Goal: Browse casually: Explore the website without a specific task or goal

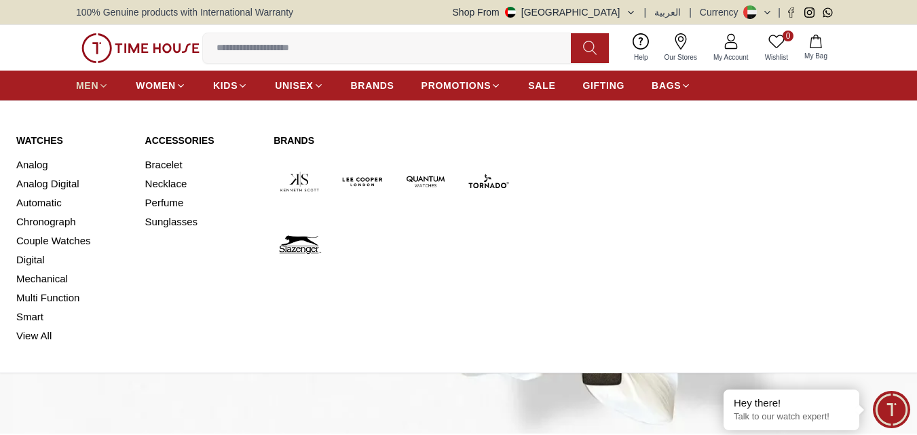
click at [85, 86] on span "MEN" at bounding box center [87, 86] width 22 height 14
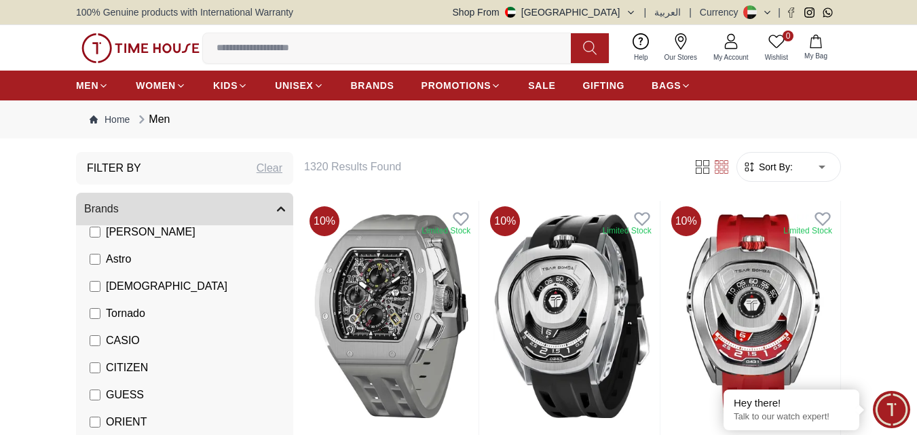
scroll to position [68, 0]
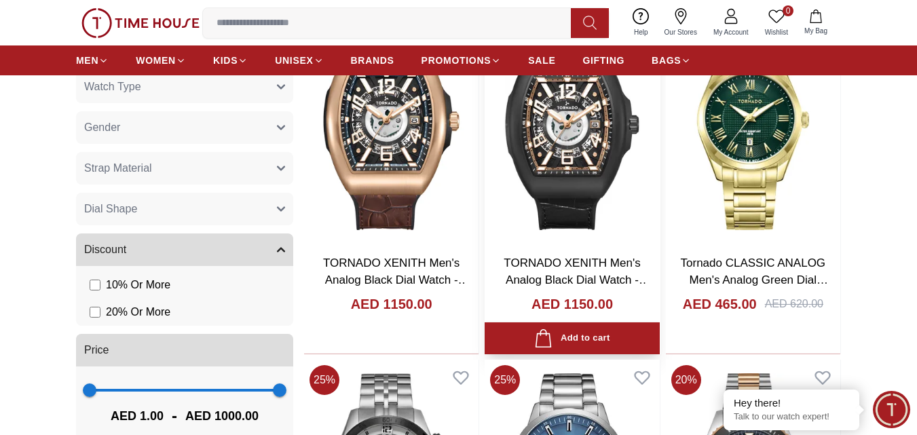
scroll to position [1154, 0]
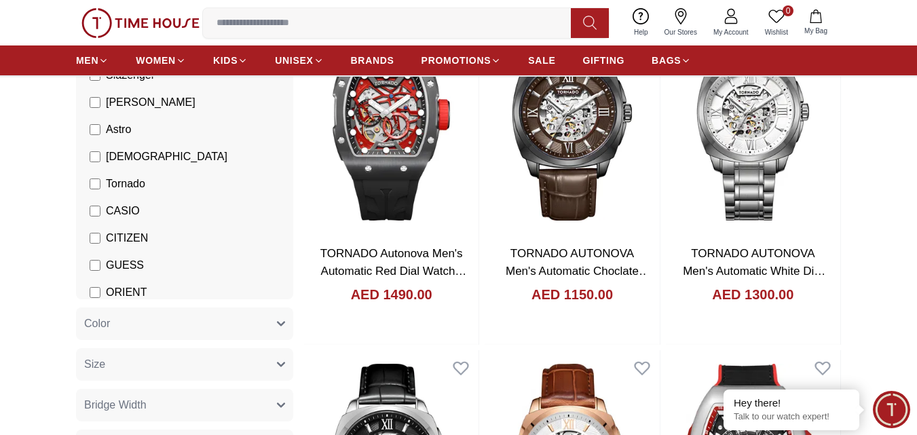
scroll to position [61, 0]
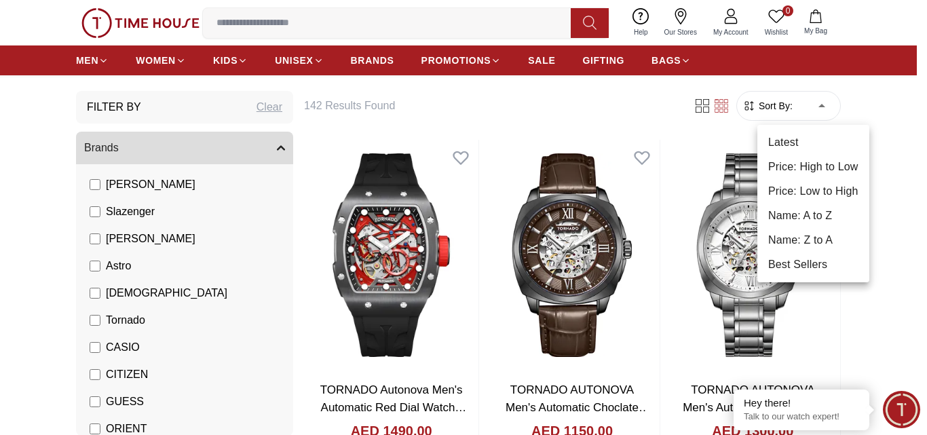
click at [834, 189] on li "Price: Low to High" at bounding box center [814, 191] width 112 height 24
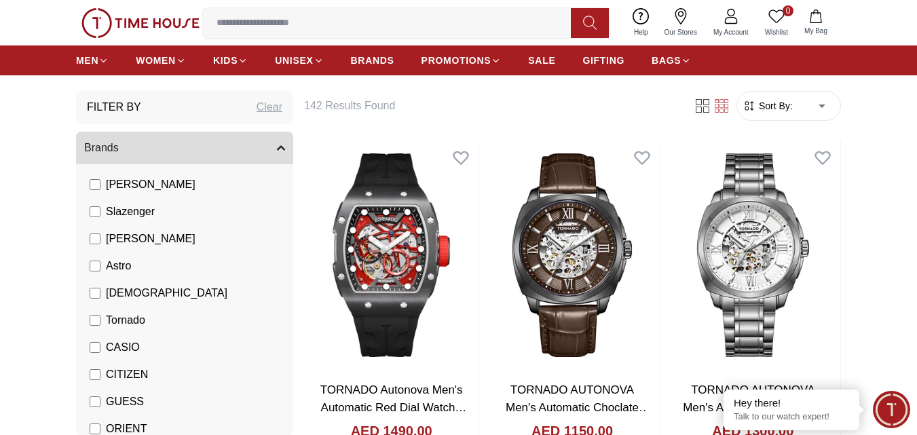
type input "*"
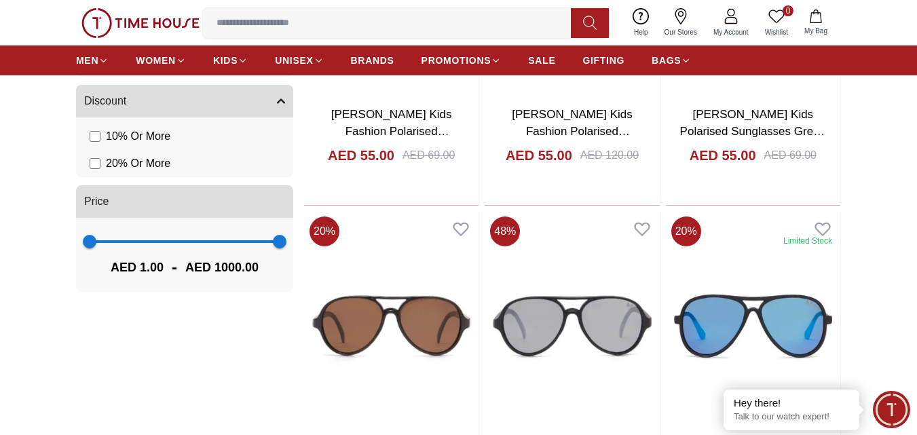
scroll to position [1154, 0]
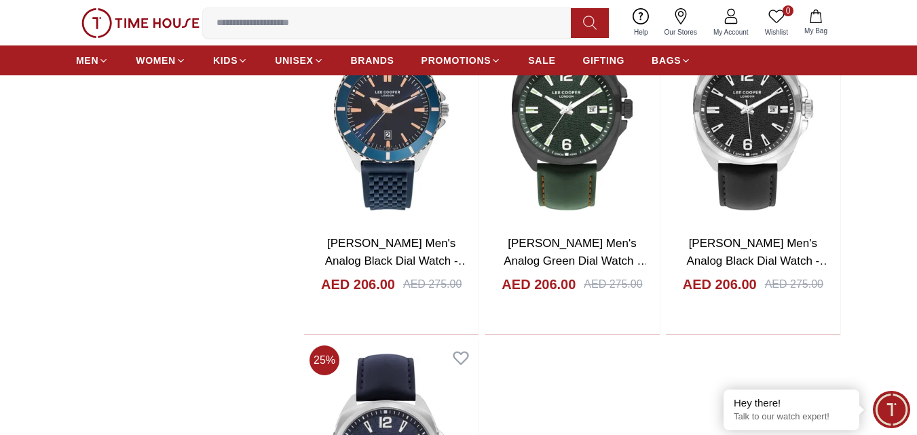
scroll to position [4332, 0]
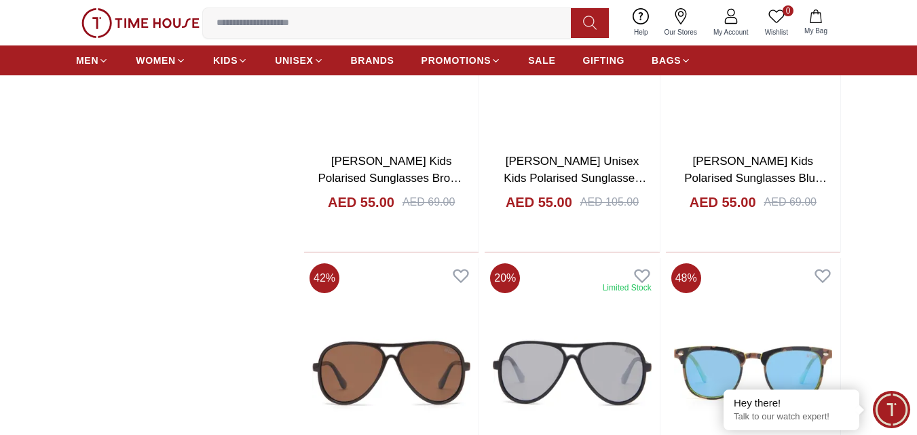
scroll to position [738, 0]
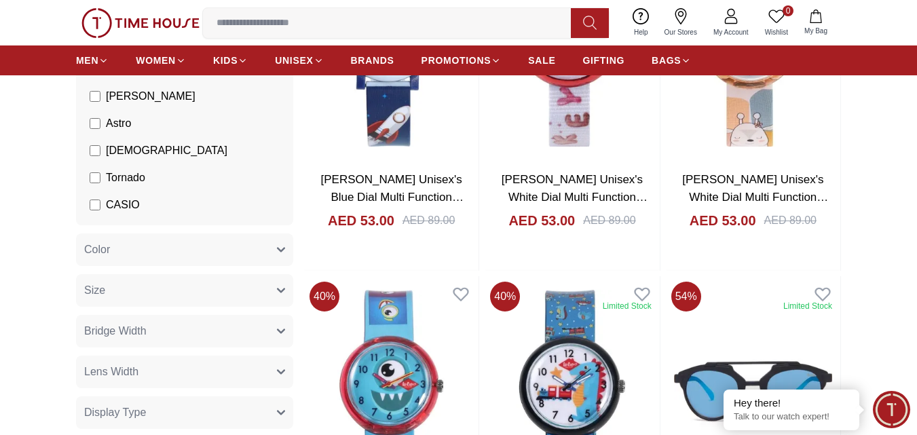
scroll to position [136, 0]
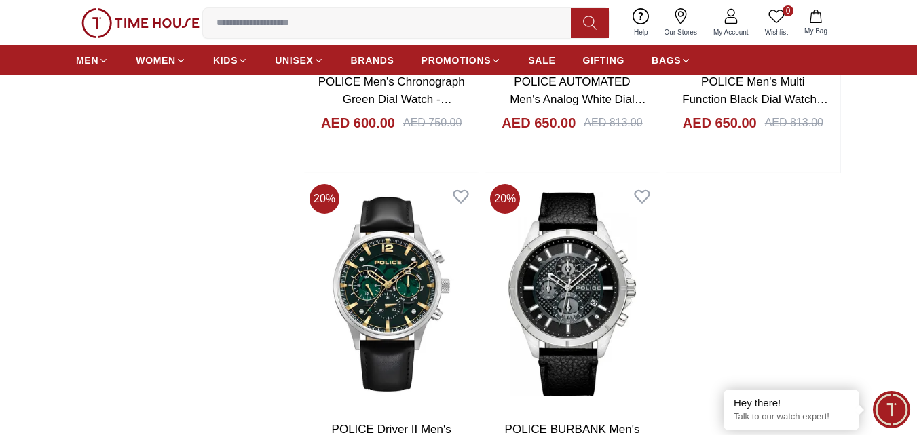
scroll to position [2240, 0]
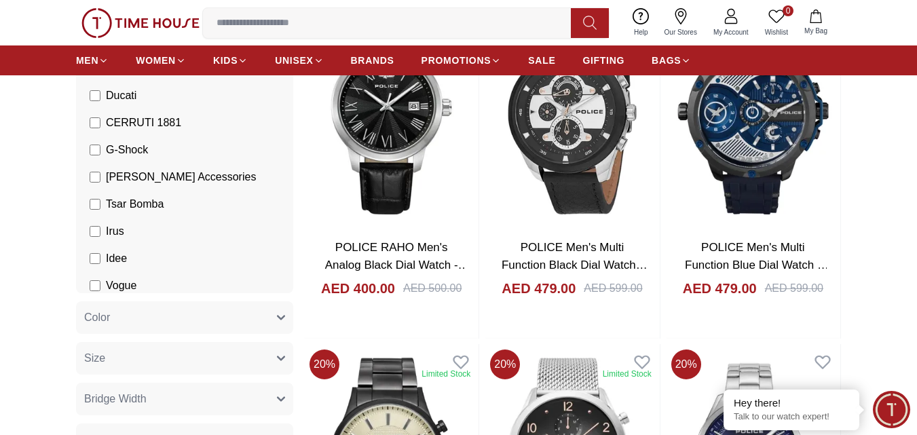
scroll to position [373, 0]
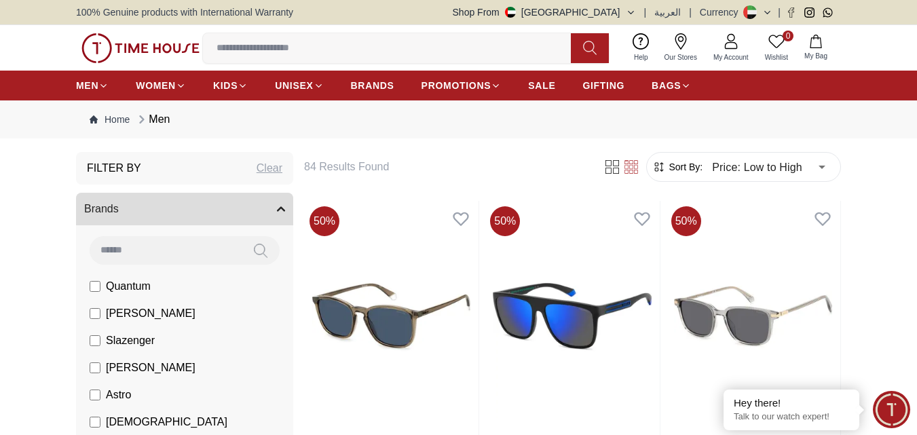
click at [98, 293] on label "Quantum" at bounding box center [120, 286] width 61 height 16
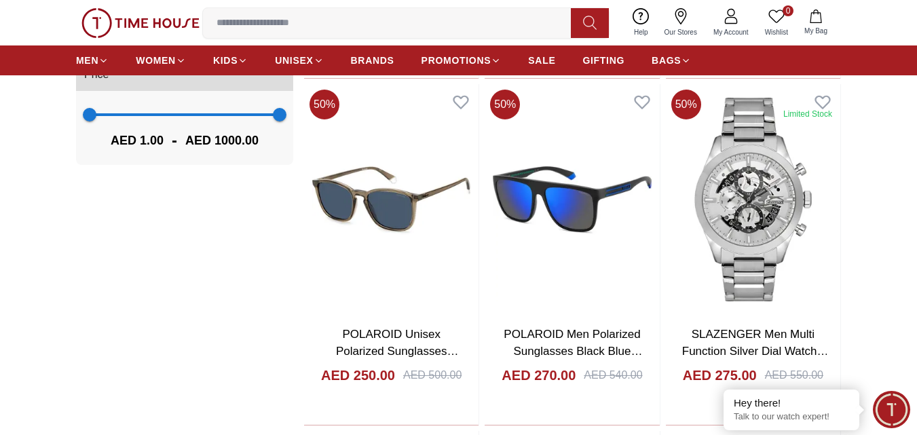
scroll to position [1181, 0]
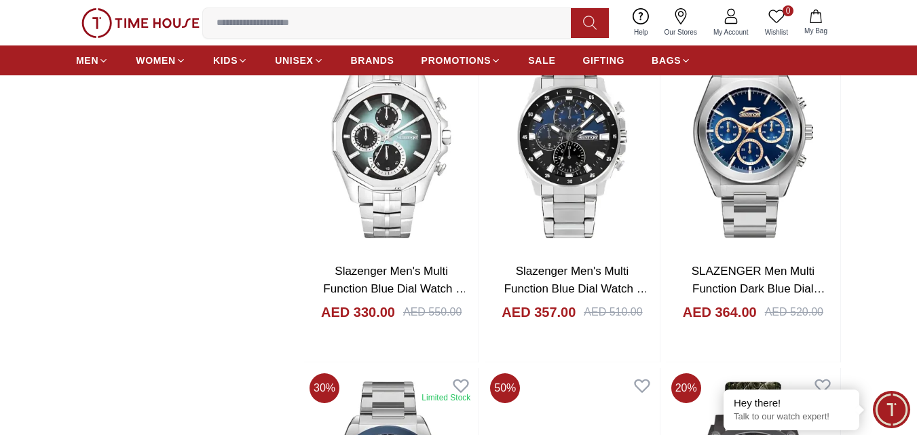
scroll to position [1952, 0]
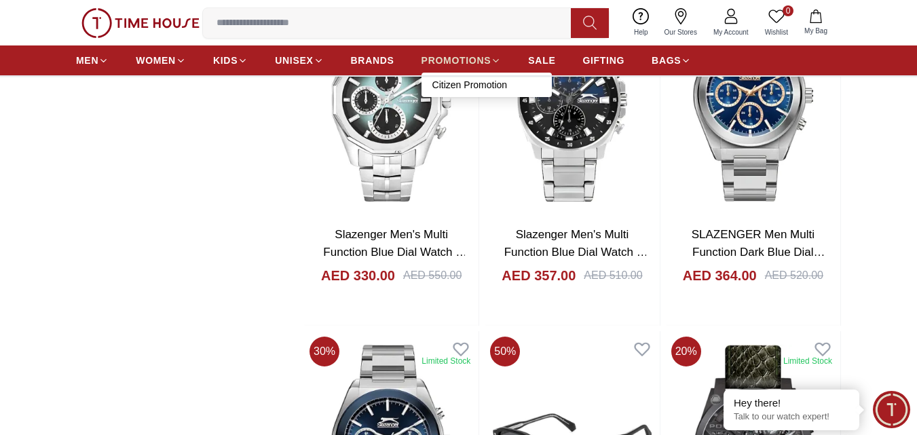
click at [439, 61] on span "PROMOTIONS" at bounding box center [457, 61] width 70 height 14
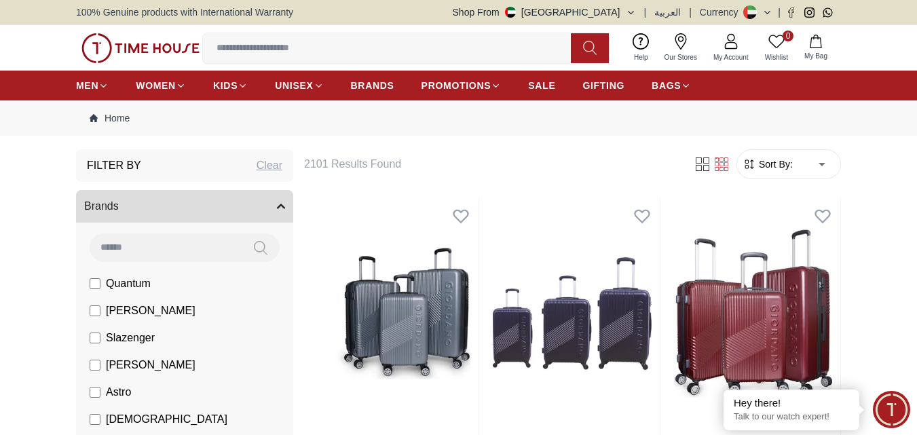
drag, startPoint x: 902, startPoint y: 264, endPoint x: 925, endPoint y: 246, distance: 29.6
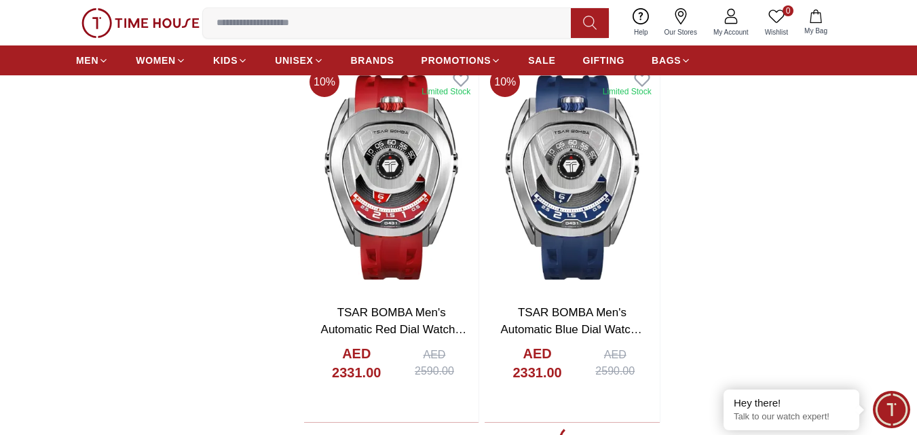
scroll to position [2386, 0]
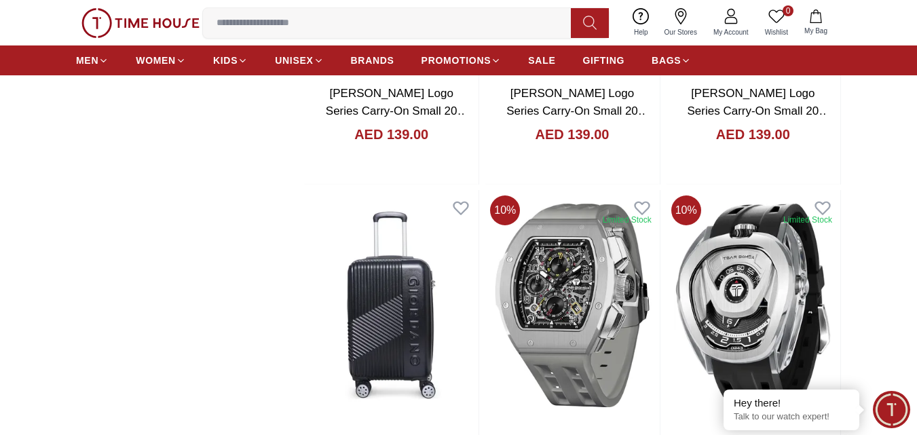
scroll to position [1631, 0]
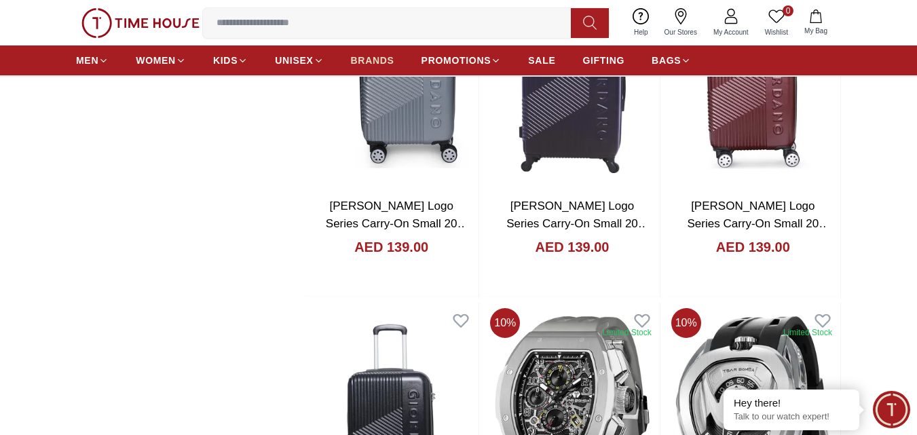
click at [369, 64] on span "BRANDS" at bounding box center [372, 61] width 43 height 14
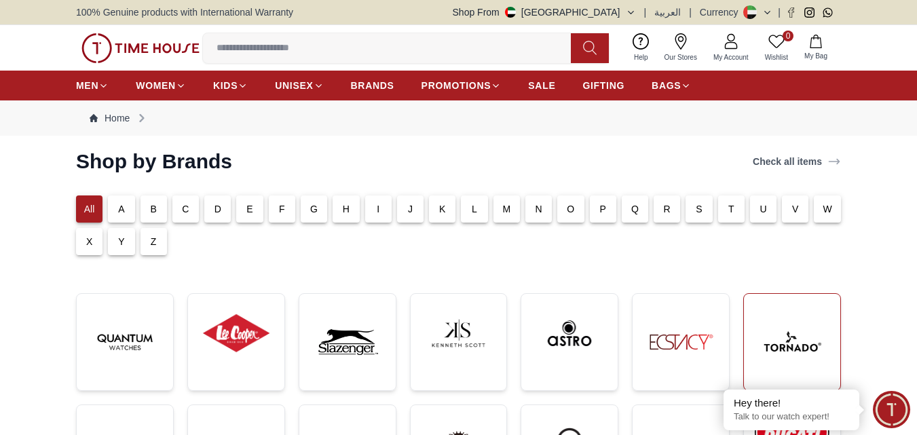
click at [811, 354] on img at bounding box center [792, 342] width 75 height 75
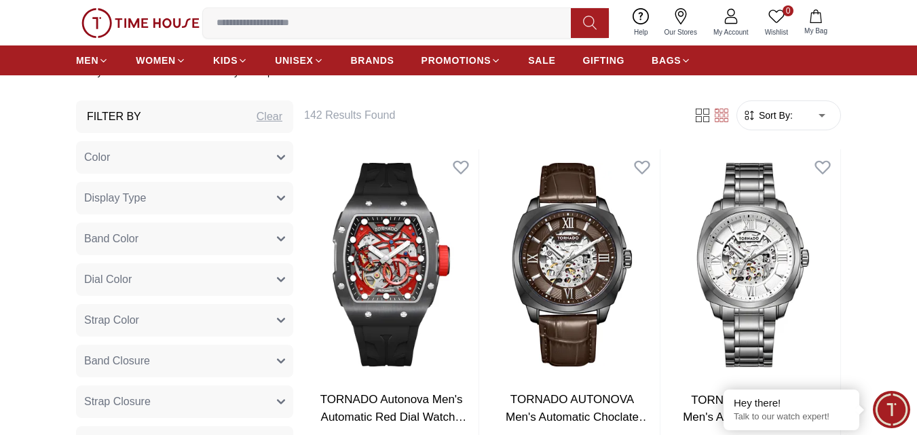
scroll to position [445, 0]
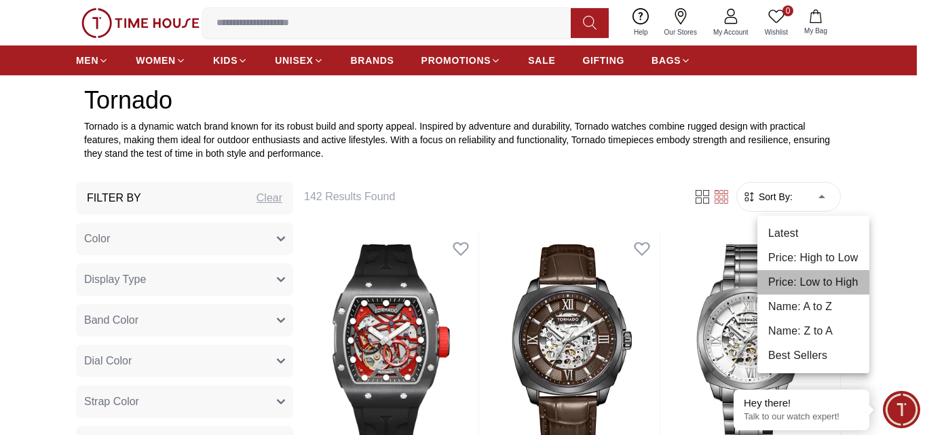
click at [797, 278] on li "Price: Low to High" at bounding box center [814, 282] width 112 height 24
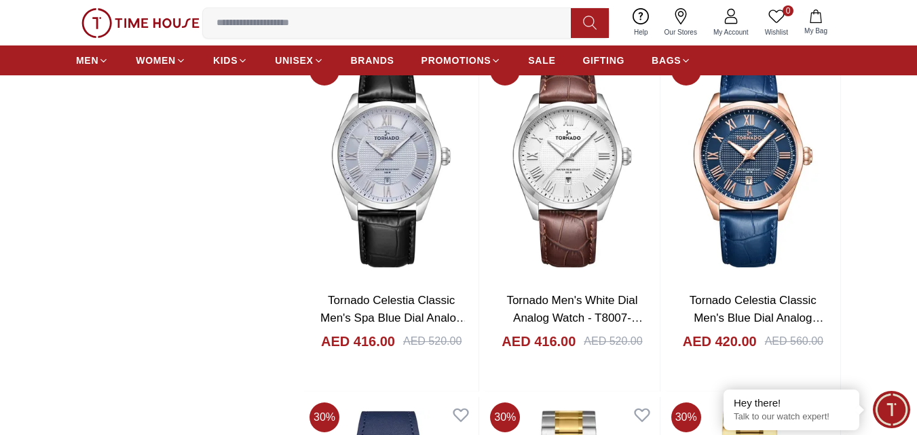
scroll to position [2171, 0]
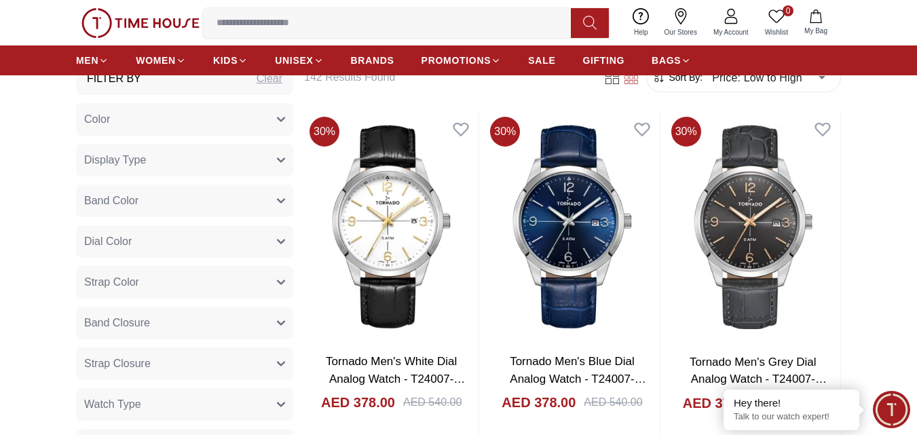
scroll to position [424, 0]
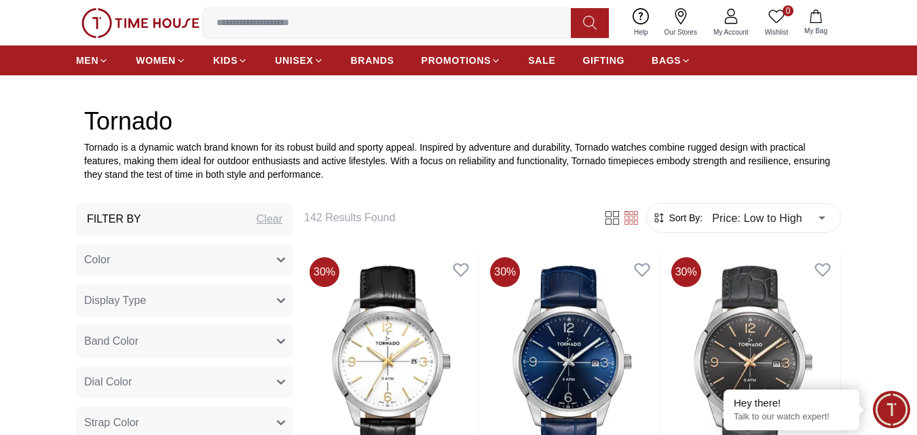
scroll to position [220, 0]
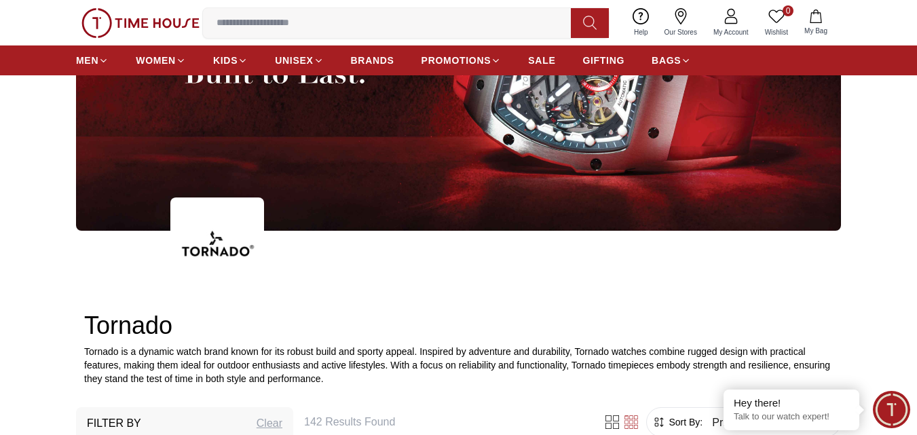
type input "******"
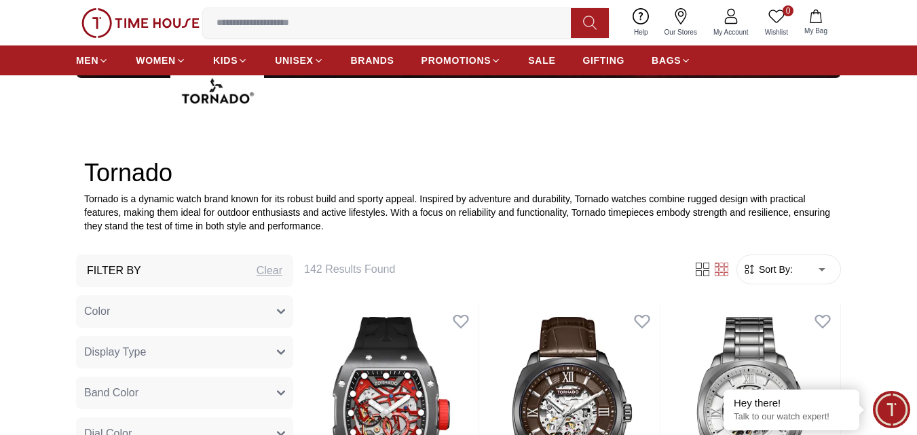
scroll to position [310, 0]
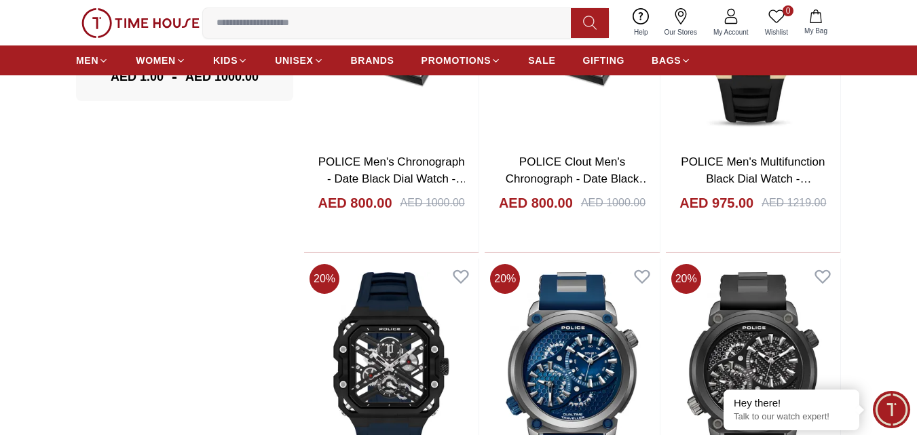
scroll to position [2760, 0]
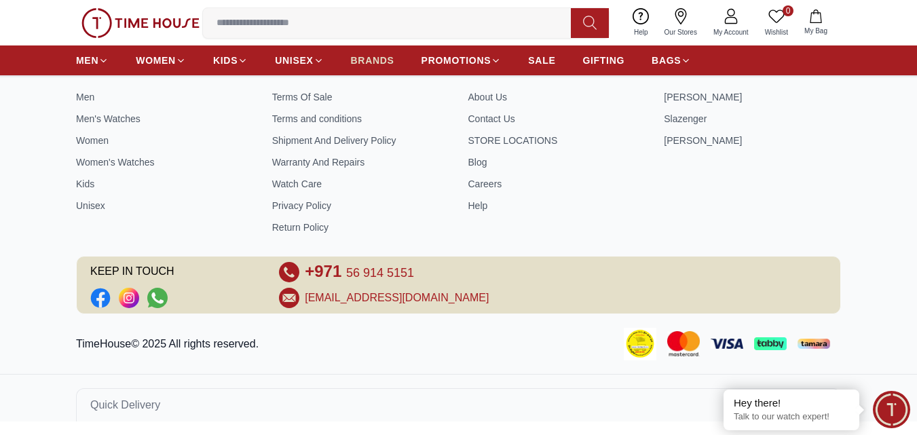
click at [386, 60] on span "BRANDS" at bounding box center [372, 61] width 43 height 14
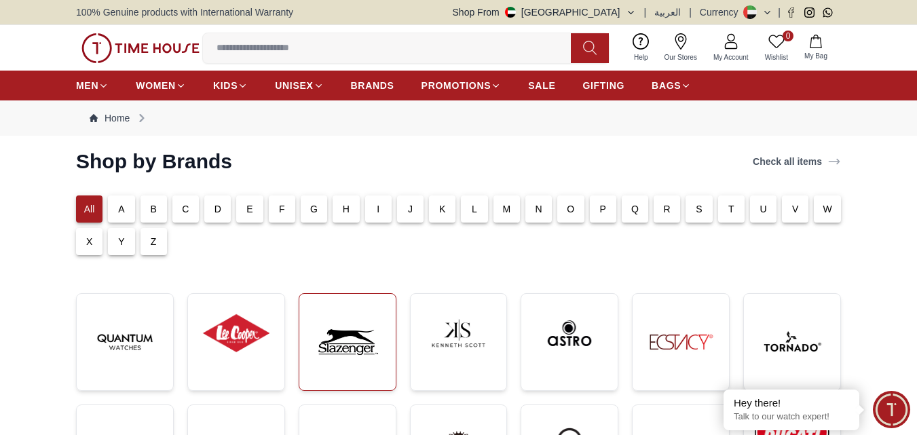
click at [331, 337] on img at bounding box center [347, 342] width 75 height 75
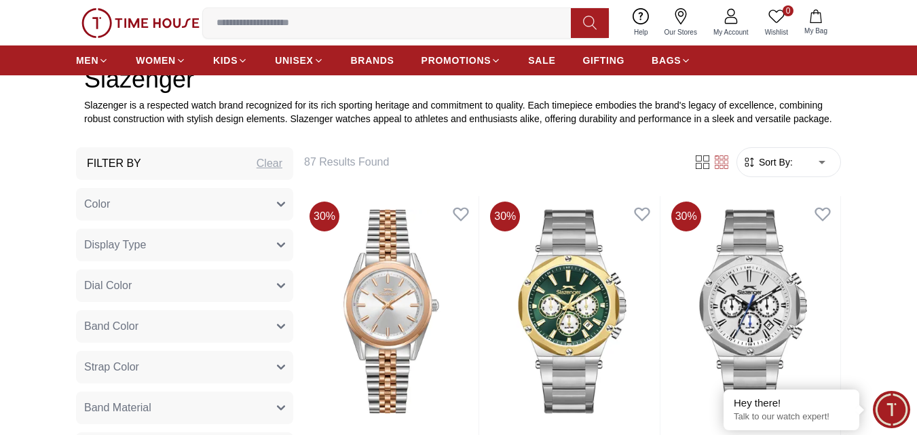
scroll to position [397, 0]
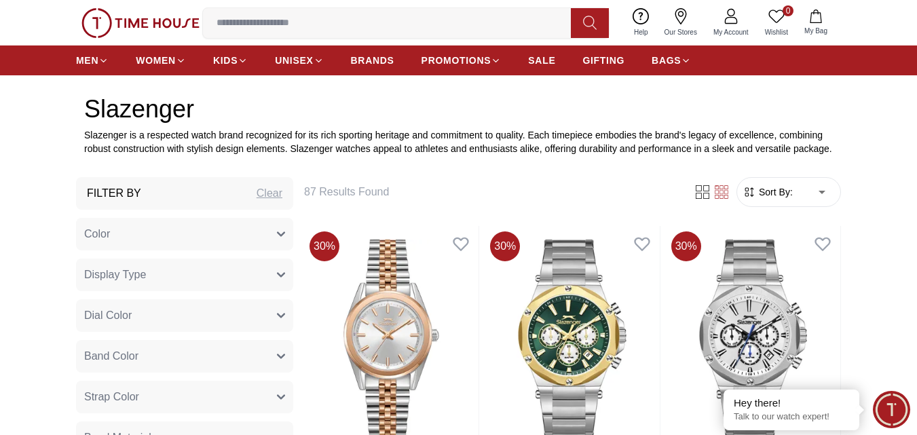
click at [784, 193] on span "Sort By:" at bounding box center [774, 192] width 37 height 14
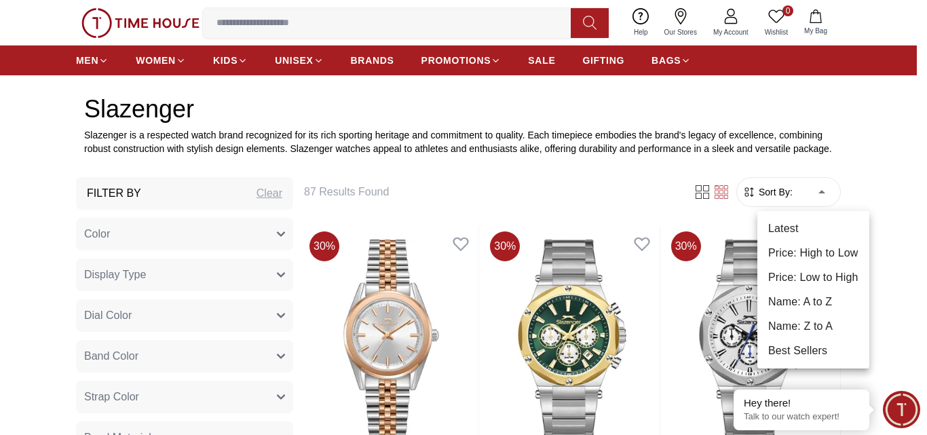
click at [811, 279] on li "Price: Low to High" at bounding box center [814, 277] width 112 height 24
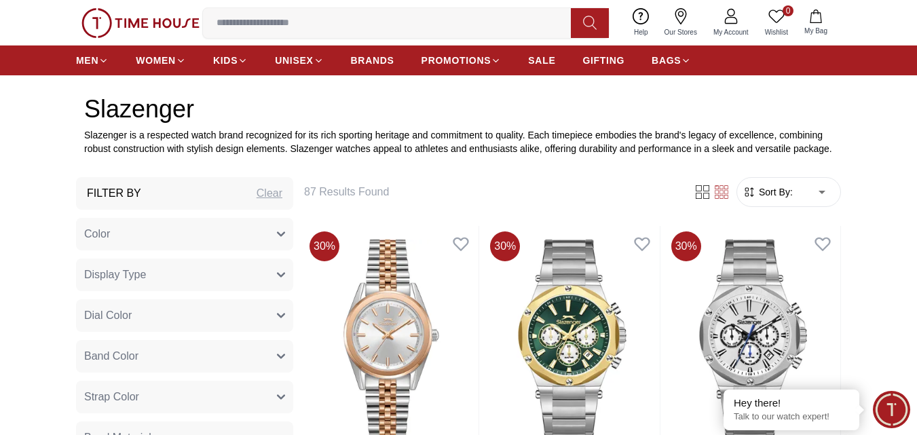
type input "*"
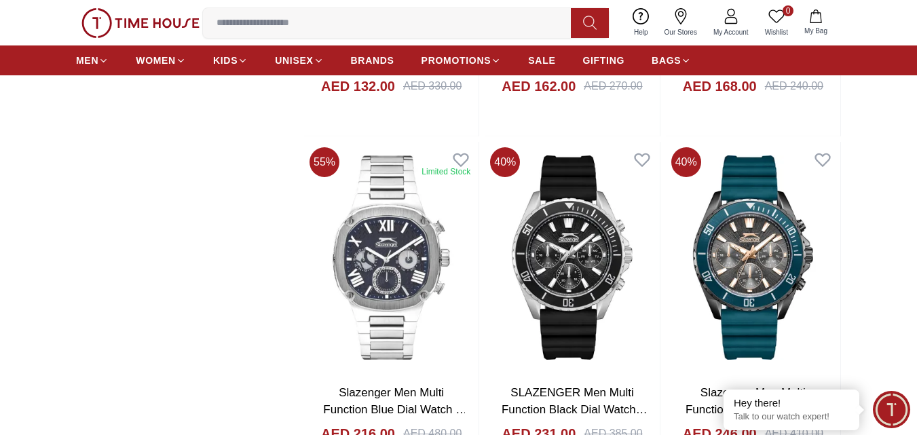
scroll to position [1563, 0]
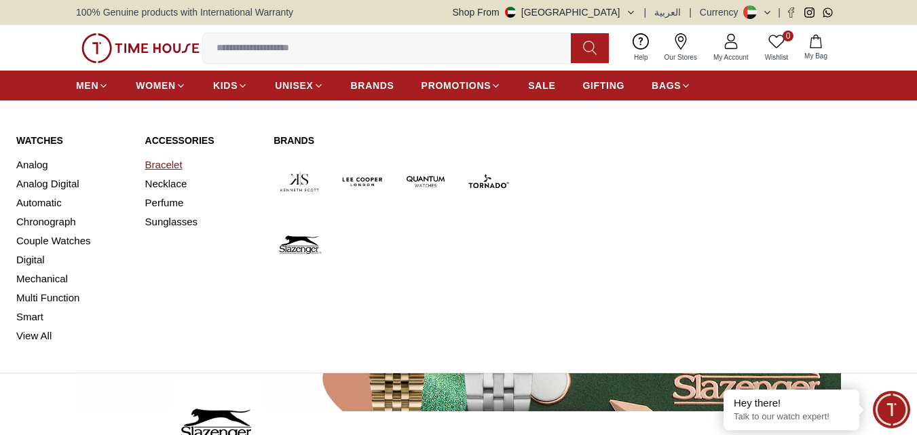
click at [167, 166] on link "Bracelet" at bounding box center [201, 164] width 113 height 19
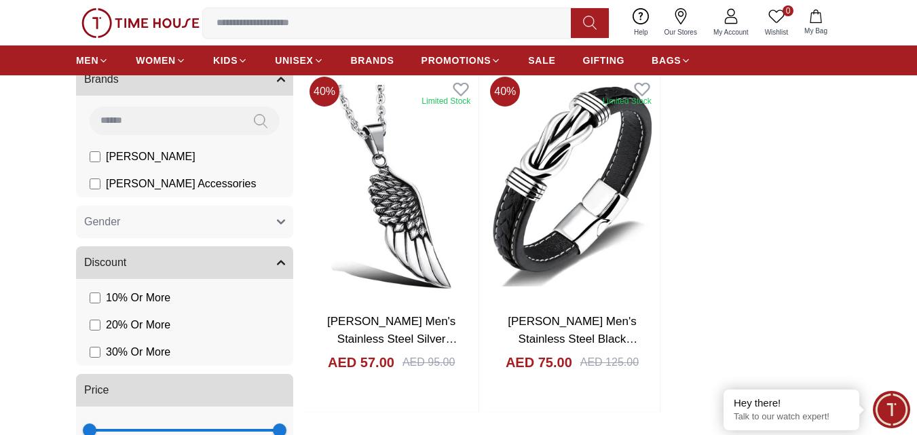
scroll to position [90, 0]
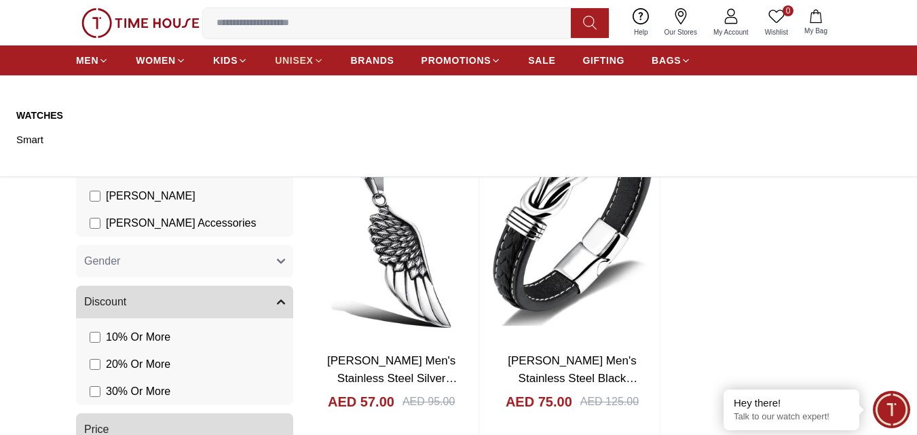
click at [304, 62] on span "UNISEX" at bounding box center [294, 61] width 38 height 14
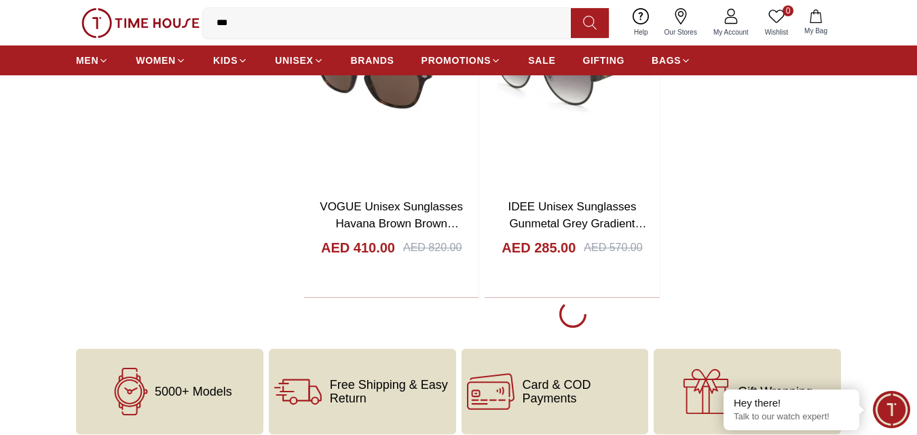
scroll to position [2360, 0]
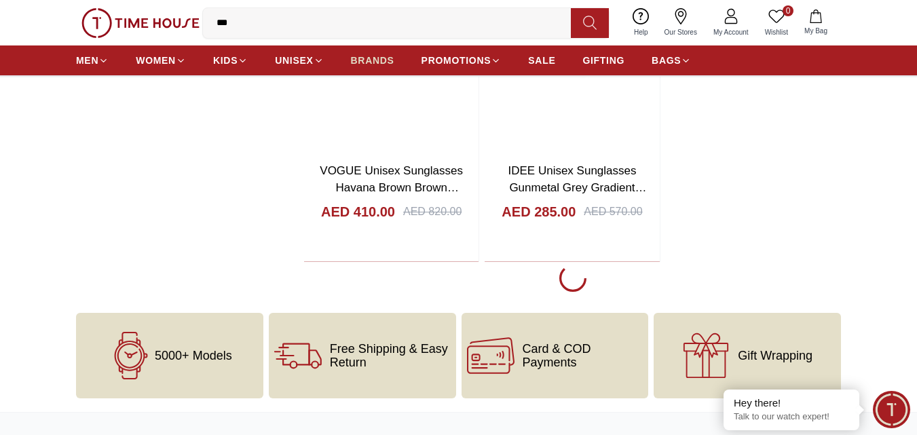
click at [360, 67] on span "BRANDS" at bounding box center [372, 61] width 43 height 14
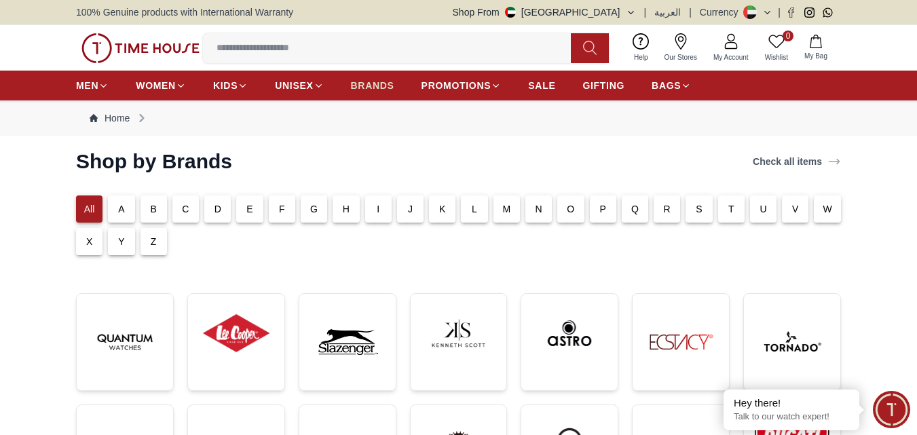
click at [374, 84] on span "BRANDS" at bounding box center [372, 86] width 43 height 14
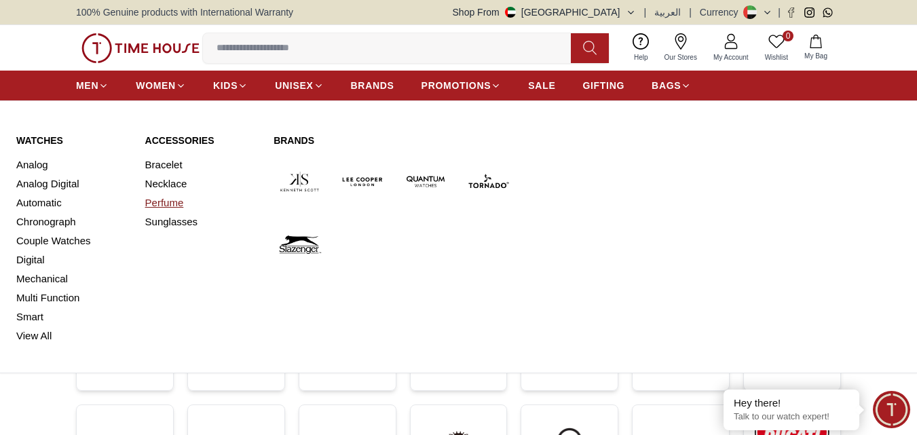
click at [164, 202] on link "Perfume" at bounding box center [201, 202] width 113 height 19
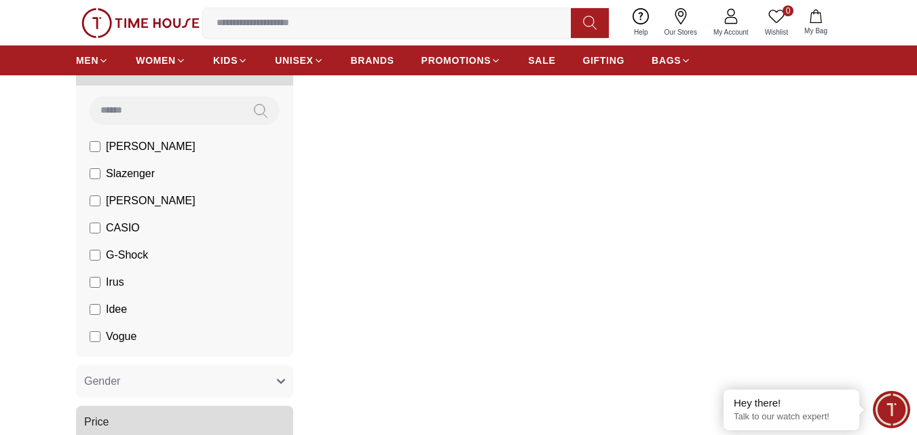
scroll to position [136, 0]
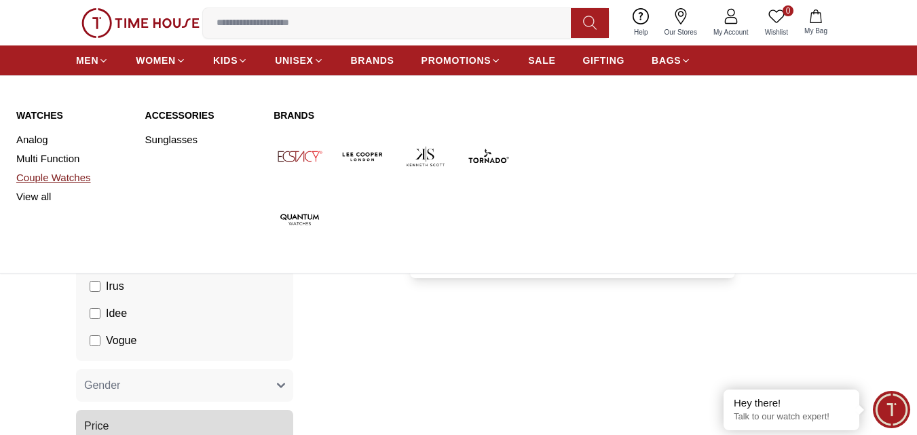
click at [73, 178] on link "Couple Watches" at bounding box center [72, 177] width 113 height 19
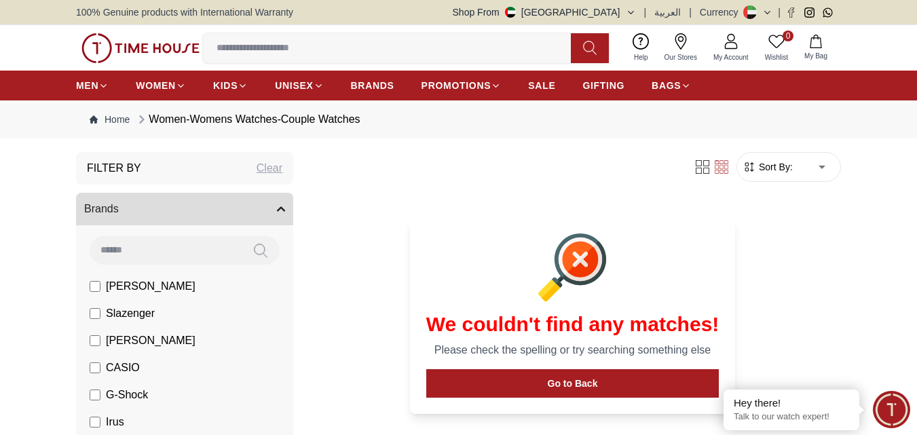
click at [576, 263] on icon at bounding box center [580, 259] width 15 height 15
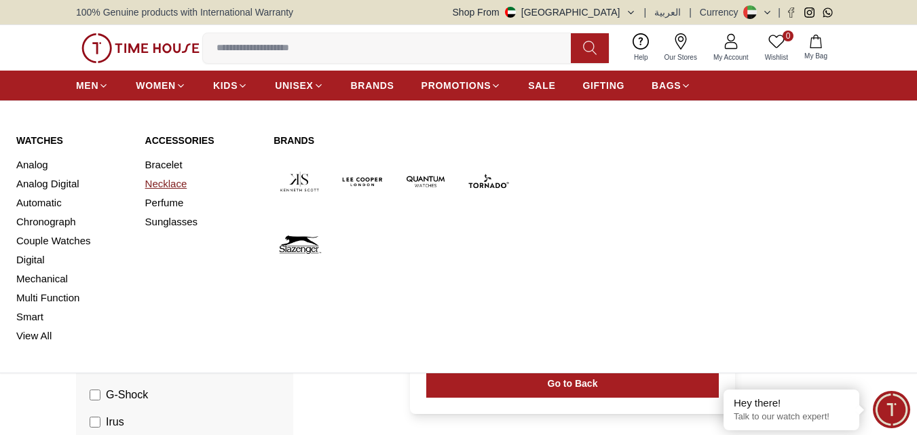
click at [166, 188] on link "Necklace" at bounding box center [201, 183] width 113 height 19
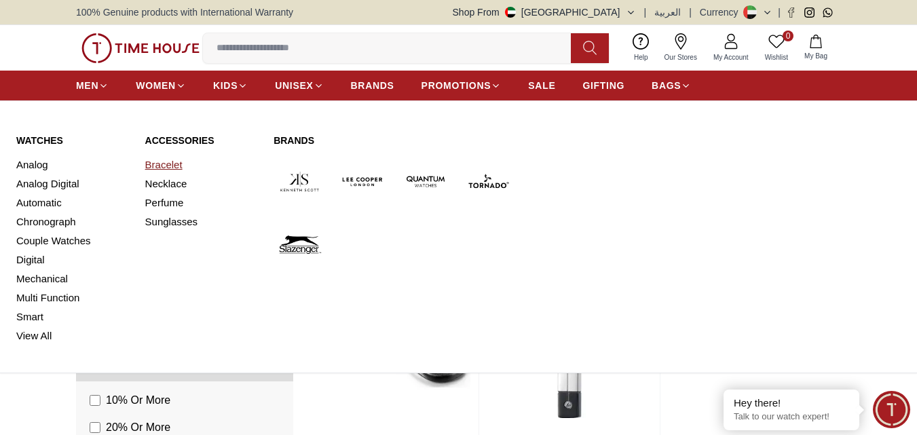
click at [162, 168] on link "Bracelet" at bounding box center [201, 164] width 113 height 19
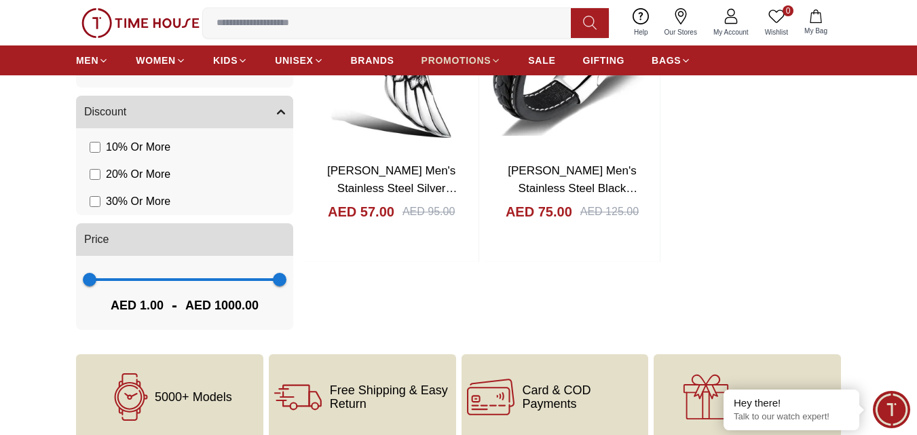
scroll to position [200, 0]
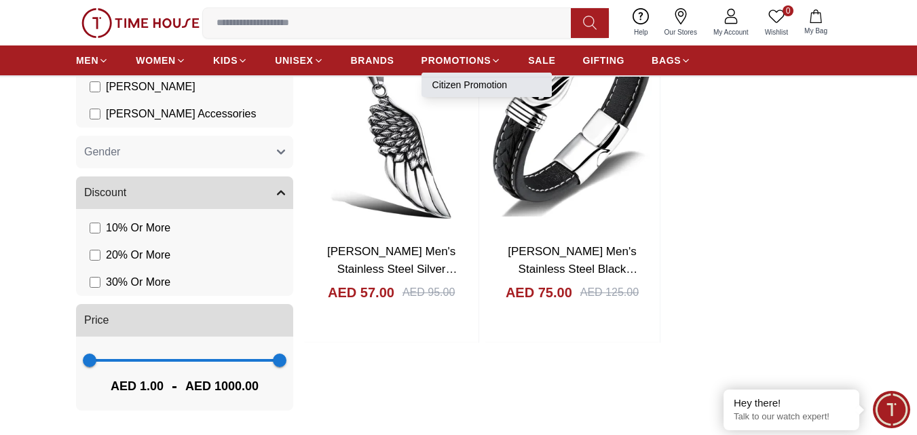
click at [451, 82] on link "Citizen Promotion" at bounding box center [486, 85] width 109 height 14
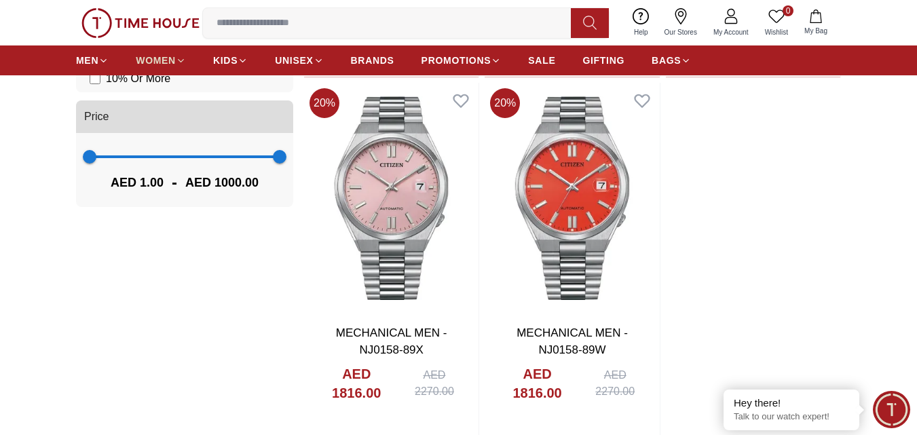
scroll to position [491, 0]
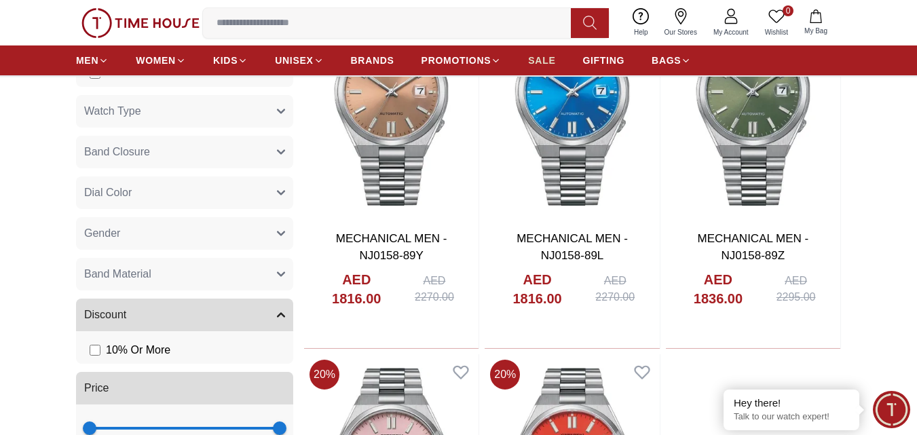
click at [546, 65] on span "SALE" at bounding box center [541, 61] width 27 height 14
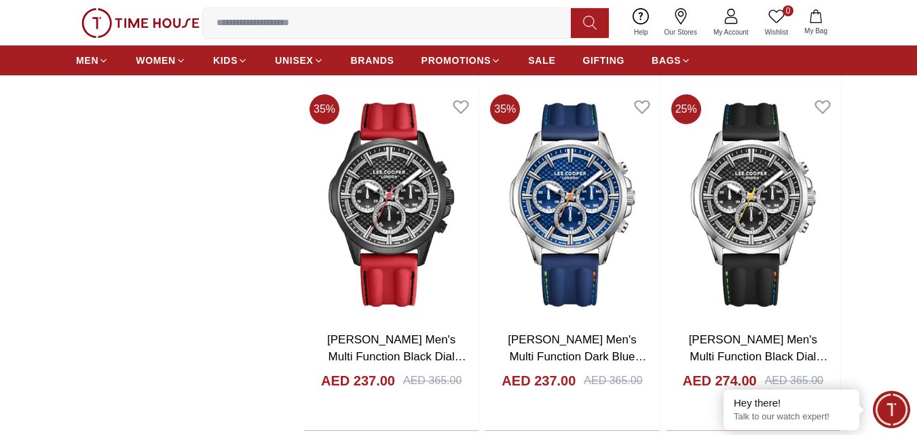
scroll to position [1787, 0]
